Goal: Share content: Share content

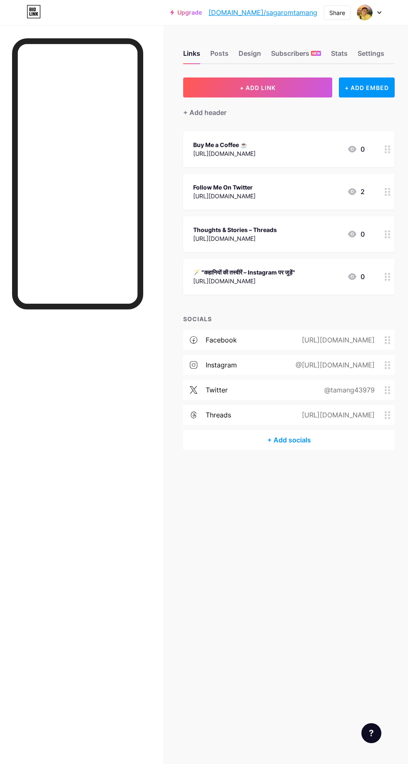
click at [310, 160] on div "Buy Me a Coffee ☕ [URL][DOMAIN_NAME] 0" at bounding box center [289, 149] width 212 height 36
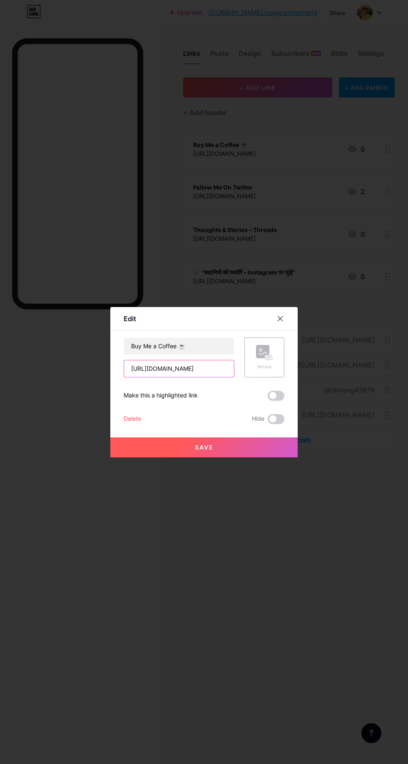
click at [204, 377] on input "[URL][DOMAIN_NAME]" at bounding box center [179, 368] width 110 height 17
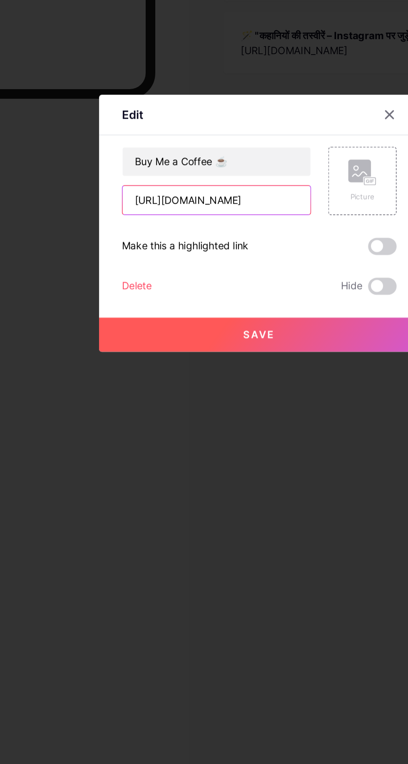
click at [217, 377] on input "[URL][DOMAIN_NAME]" at bounding box center [179, 368] width 110 height 17
type input "h"
paste input "[URL][DOMAIN_NAME]"
type input "[URL][DOMAIN_NAME]"
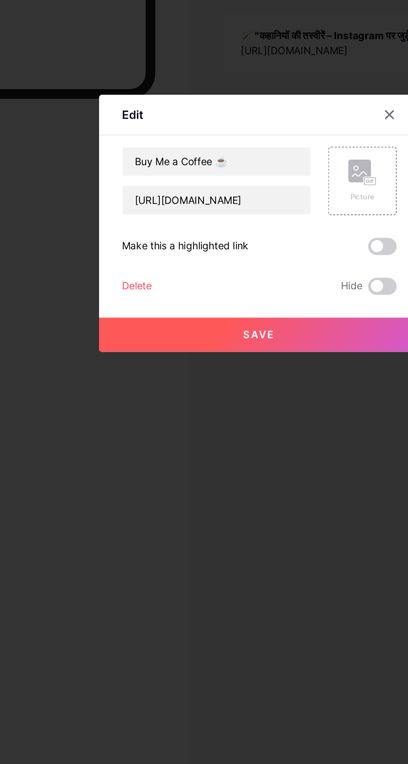
scroll to position [0, 0]
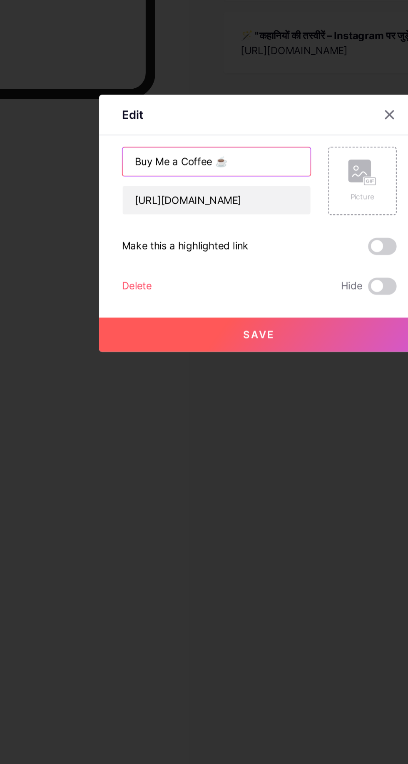
click at [213, 354] on input "Buy Me a Coffee ☕" at bounding box center [179, 346] width 110 height 17
type input "B"
click at [215, 354] on input "☕ Coffee के साथ कुछ ख़ास" at bounding box center [179, 346] width 110 height 17
type input "☕"
type input "📖 मेरी [GEOGRAPHIC_DATA] यात्रा की कहानियां”"
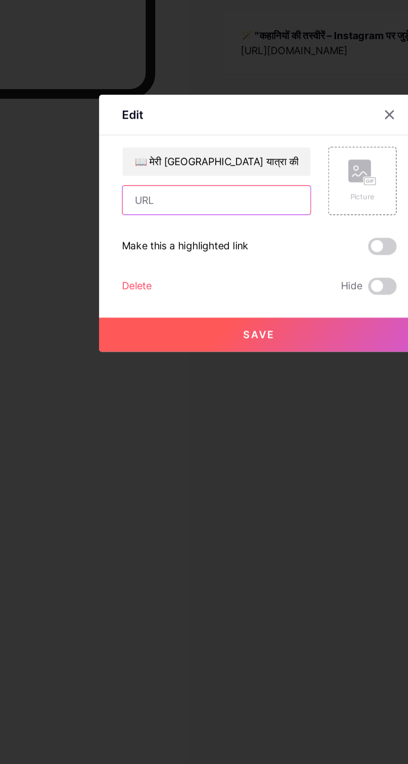
paste input "[URL][DOMAIN_NAME]"
type input "[URL][DOMAIN_NAME]"
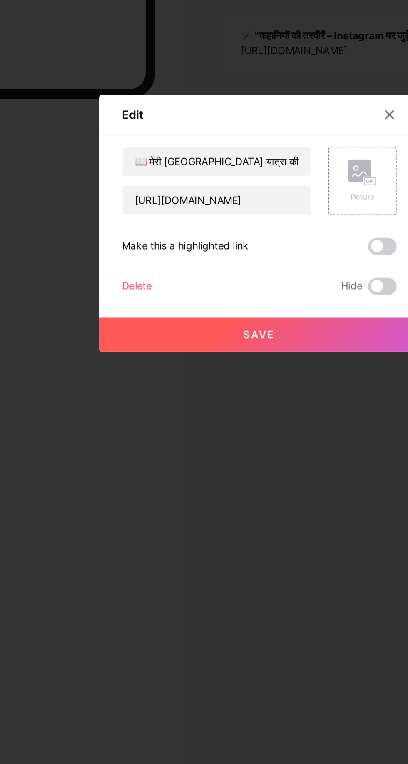
click at [235, 457] on button "Save" at bounding box center [203, 447] width 187 height 20
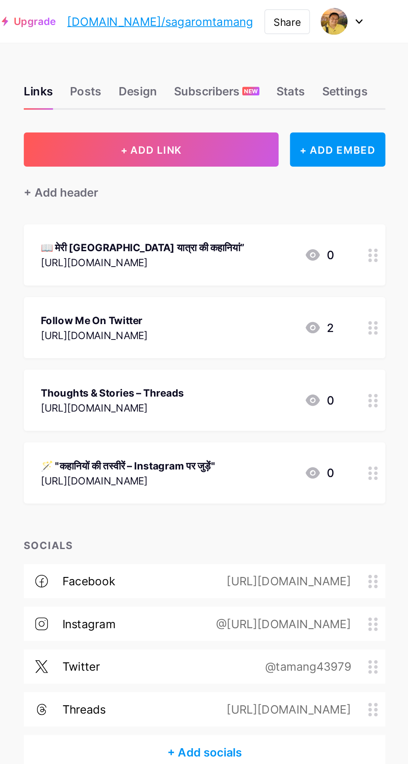
click at [348, 7] on div "Share" at bounding box center [337, 12] width 27 height 15
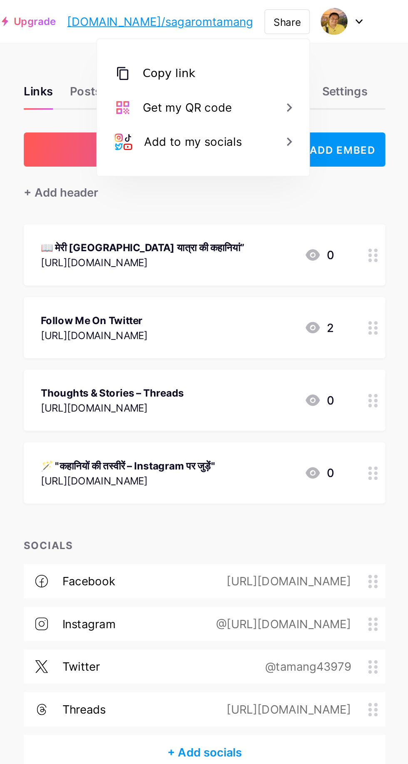
click at [290, 45] on div "Copy link" at bounding box center [288, 43] width 124 height 20
click at [304, 44] on div "Copy link" at bounding box center [288, 43] width 124 height 20
click at [300, 40] on div "Copy link" at bounding box center [288, 43] width 124 height 20
click at [309, 44] on div "Copy link" at bounding box center [288, 43] width 124 height 20
